Goal: Task Accomplishment & Management: Use online tool/utility

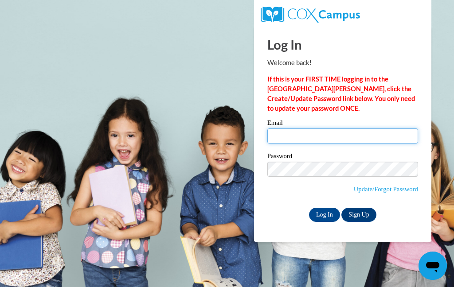
type input "[EMAIL_ADDRESS][DOMAIN_NAME]"
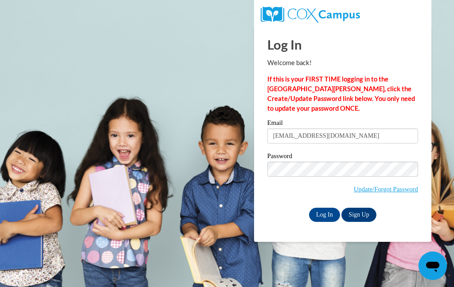
click at [328, 213] on input "Log In" at bounding box center [324, 215] width 31 height 14
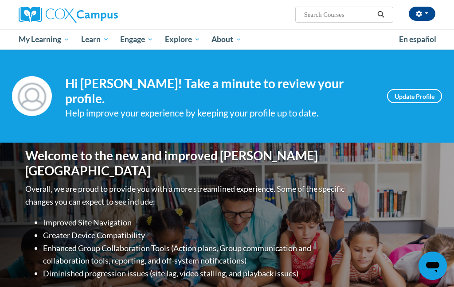
click at [0, 0] on span "My Course Progress" at bounding box center [0, 0] width 0 height 0
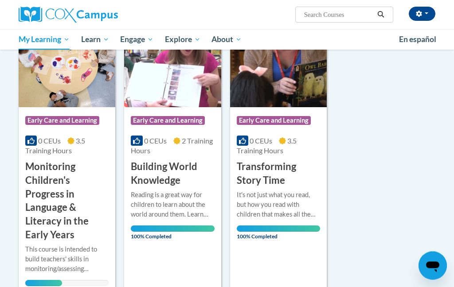
scroll to position [145, 0]
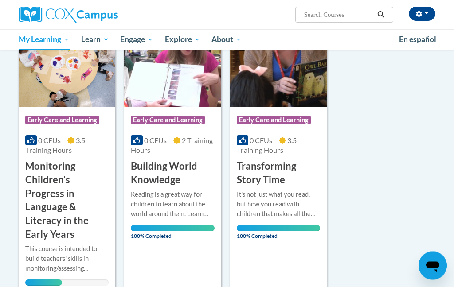
click at [46, 183] on h3 "Monitoring Children's Progress in Language & Literacy in the Early Years" at bounding box center [66, 201] width 83 height 82
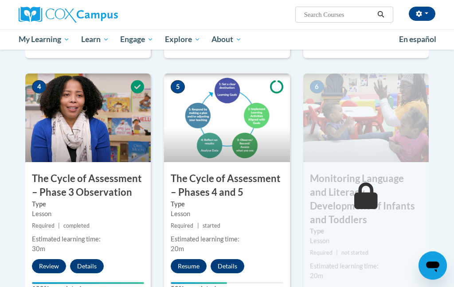
scroll to position [467, 0]
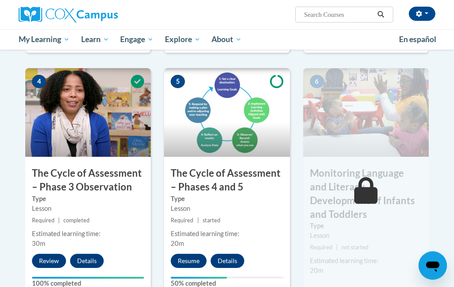
click at [190, 263] on button "Resume" at bounding box center [189, 262] width 36 height 14
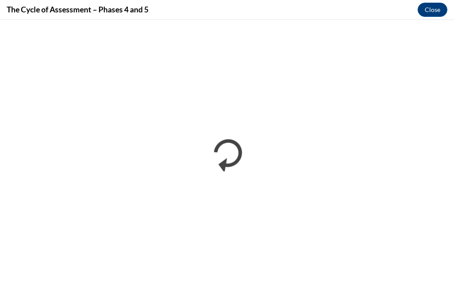
scroll to position [0, 0]
click at [435, 10] on button "Close" at bounding box center [433, 10] width 30 height 14
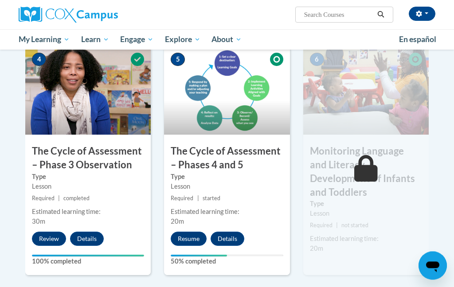
click at [185, 238] on button "Resume" at bounding box center [189, 239] width 36 height 14
